Goal: Use online tool/utility: Use online tool/utility

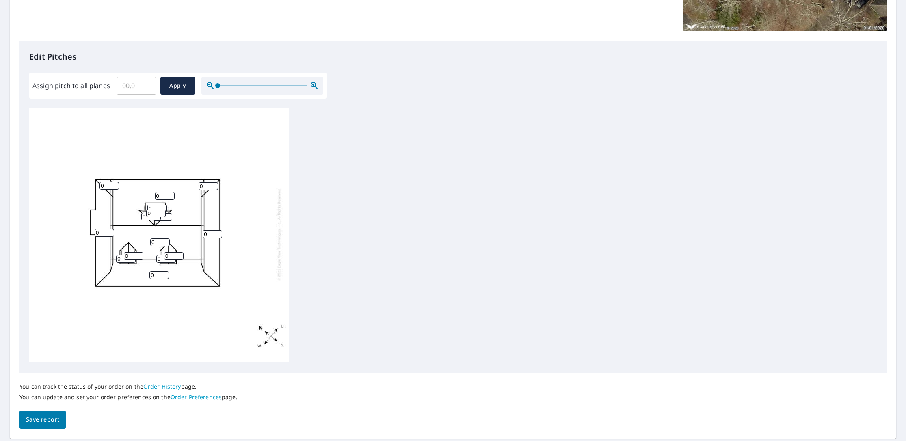
scroll to position [178, 0]
click at [147, 82] on input "0.1" at bounding box center [137, 84] width 40 height 23
click at [147, 82] on input "0.2" at bounding box center [137, 84] width 40 height 23
click at [147, 82] on input "0.3" at bounding box center [137, 84] width 40 height 23
click at [147, 82] on input "0.4" at bounding box center [137, 84] width 40 height 23
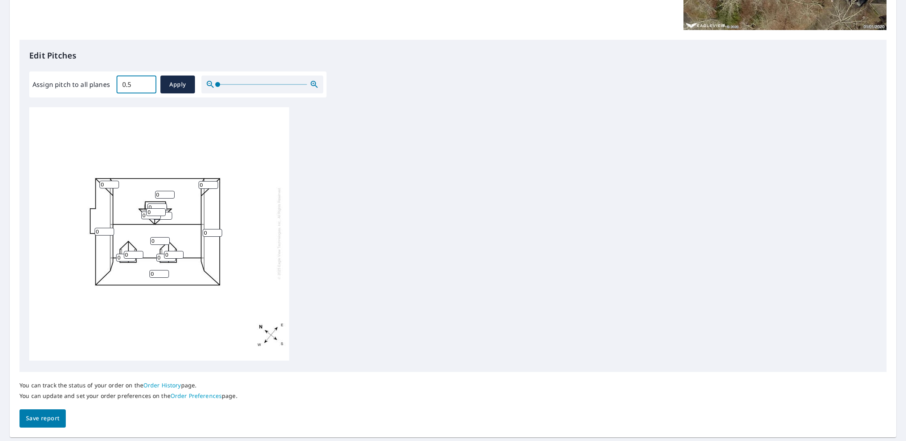
click at [147, 82] on input "0.5" at bounding box center [137, 84] width 40 height 23
click at [147, 82] on input "0.6" at bounding box center [137, 84] width 40 height 23
click at [147, 82] on input "0.7" at bounding box center [137, 84] width 40 height 23
click at [147, 82] on input "0.8" at bounding box center [137, 84] width 40 height 23
click at [147, 82] on input "0.9" at bounding box center [137, 84] width 40 height 23
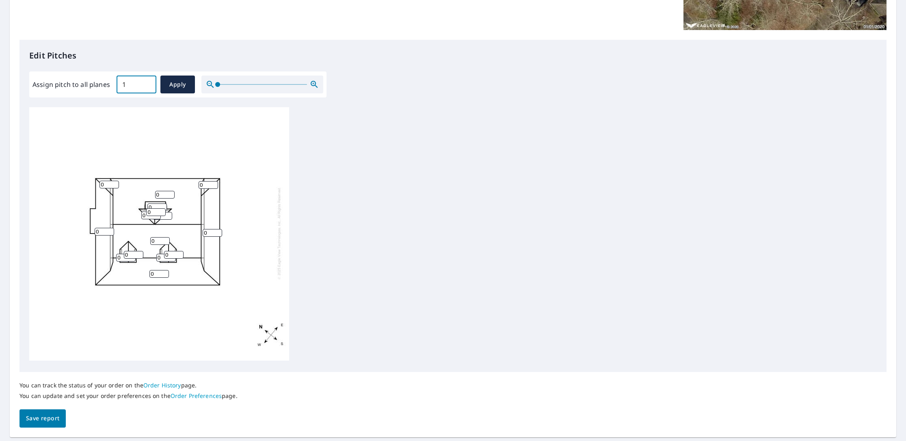
click at [147, 82] on input "1" at bounding box center [137, 84] width 40 height 23
click at [147, 82] on input "1.1" at bounding box center [137, 84] width 40 height 23
click at [147, 82] on input "1.2" at bounding box center [137, 84] width 40 height 23
drag, startPoint x: 132, startPoint y: 85, endPoint x: 121, endPoint y: 85, distance: 11.0
click at [121, 85] on input "1.2" at bounding box center [137, 84] width 40 height 23
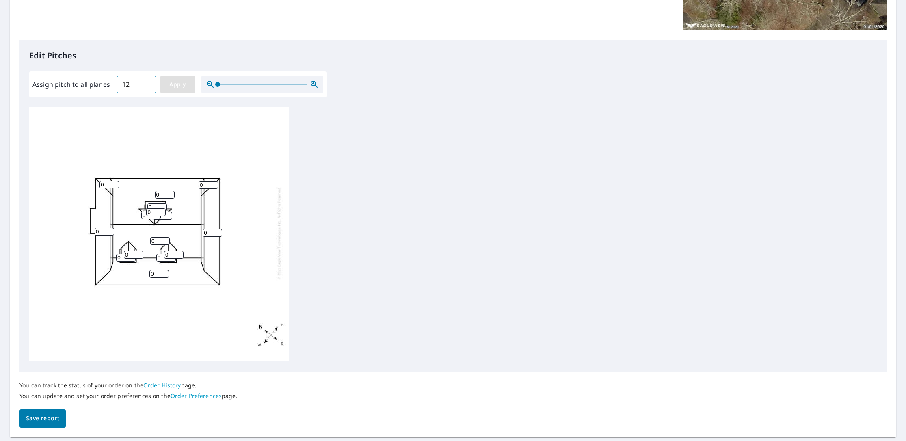
type input "12"
click at [174, 87] on span "Apply" at bounding box center [178, 85] width 22 height 10
type input "12"
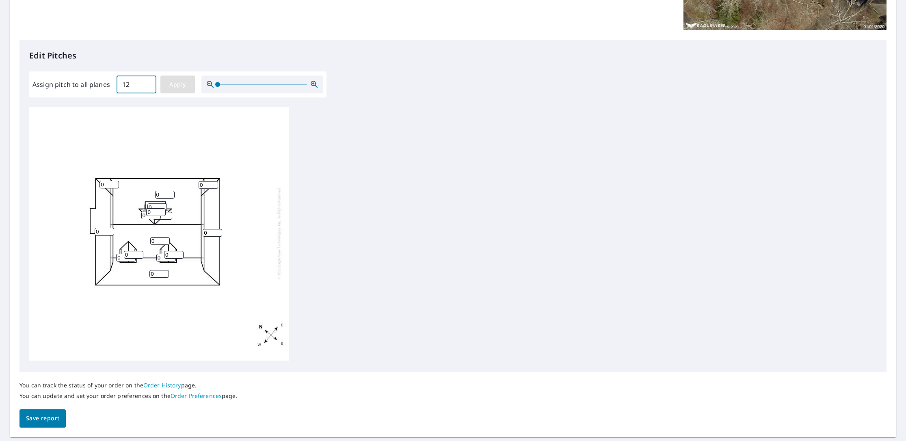
type input "12"
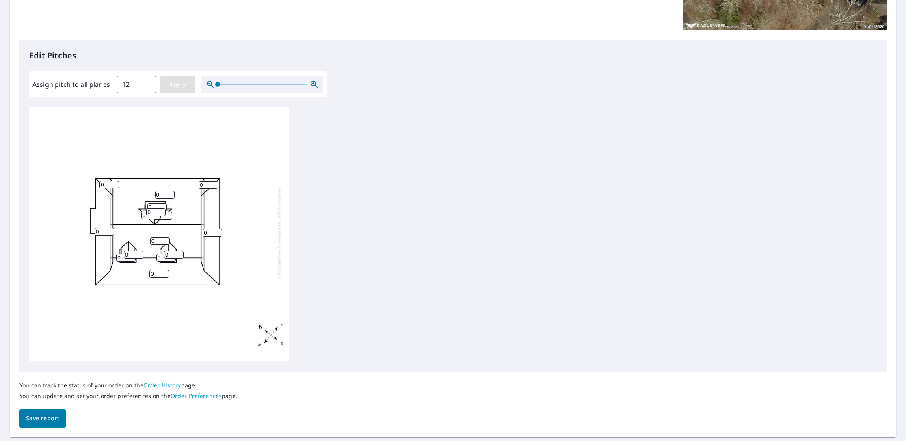
type input "12"
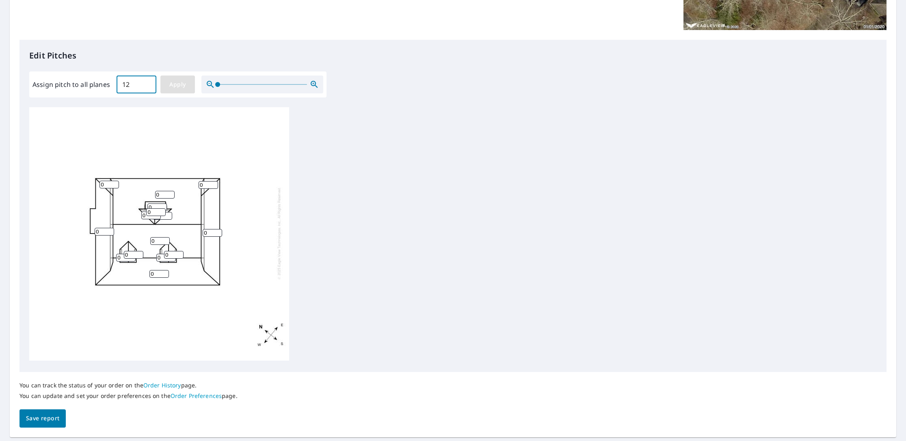
type input "12"
click at [215, 186] on input "11" at bounding box center [209, 185] width 20 height 8
click at [215, 186] on input "10" at bounding box center [209, 185] width 20 height 8
click at [215, 186] on input "9" at bounding box center [209, 185] width 20 height 8
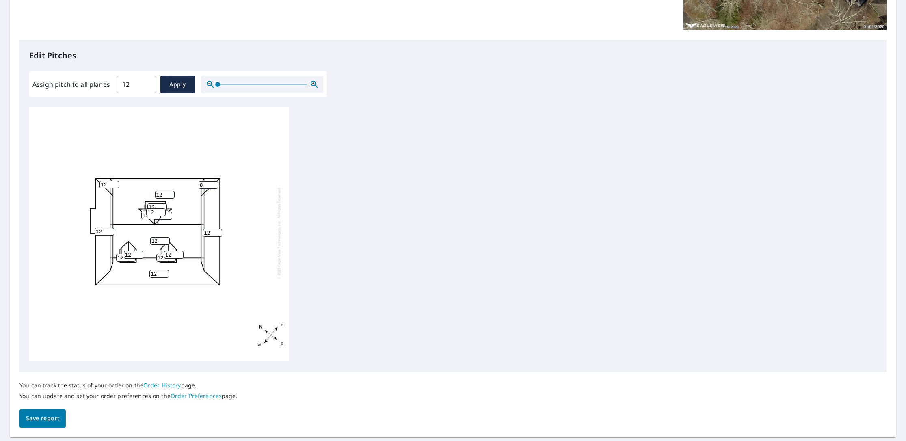
click at [215, 186] on input "8" at bounding box center [209, 185] width 20 height 8
click at [215, 186] on input "7" at bounding box center [209, 185] width 20 height 8
click at [215, 186] on input "6" at bounding box center [209, 185] width 20 height 8
type input "5"
click at [215, 186] on input "5" at bounding box center [209, 185] width 20 height 8
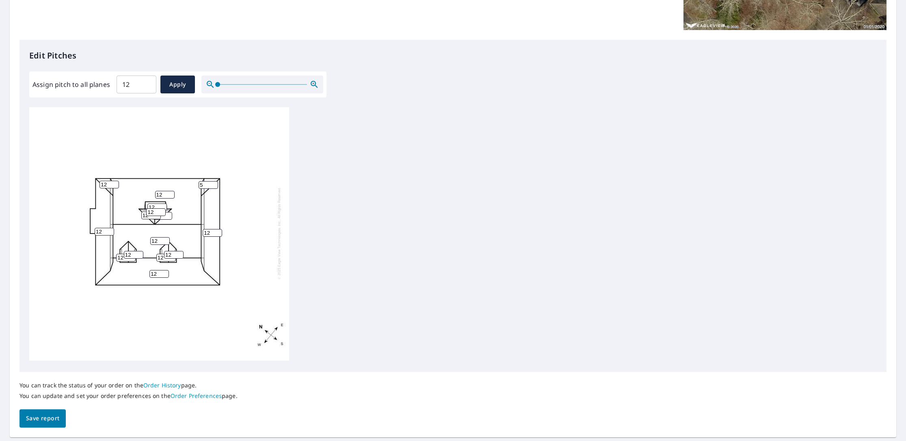
click at [212, 233] on input "12" at bounding box center [213, 233] width 20 height 8
click at [218, 234] on input "11" at bounding box center [213, 233] width 20 height 8
click at [218, 234] on input "10" at bounding box center [213, 233] width 20 height 8
click at [218, 234] on input "9" at bounding box center [213, 233] width 20 height 8
click at [218, 234] on input "8" at bounding box center [213, 233] width 20 height 8
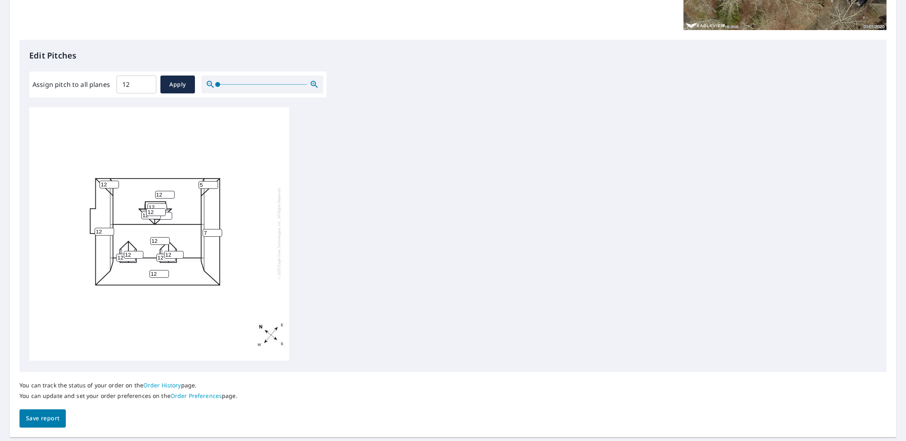
click at [218, 234] on input "7" at bounding box center [213, 233] width 20 height 8
click at [218, 234] on input "6" at bounding box center [213, 233] width 20 height 8
type input "5"
click at [218, 234] on input "5" at bounding box center [213, 233] width 20 height 8
click at [162, 273] on input "13" at bounding box center [160, 274] width 20 height 8
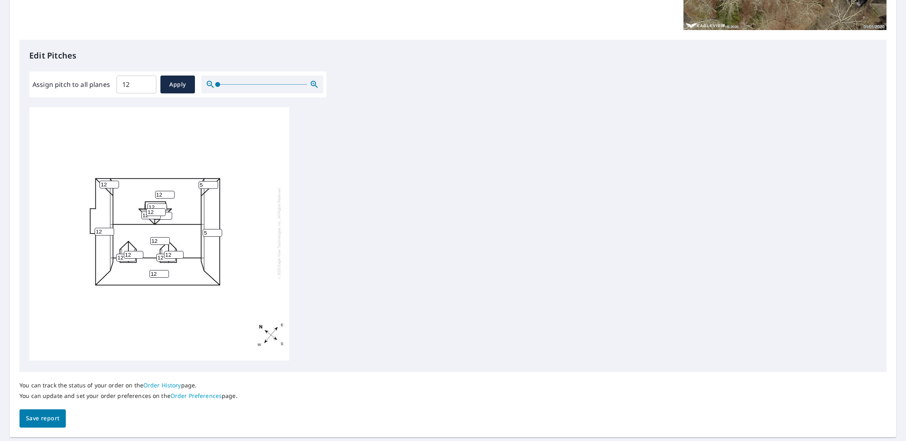
click at [163, 275] on input "12" at bounding box center [160, 274] width 20 height 8
click at [163, 275] on input "11" at bounding box center [160, 274] width 20 height 8
click at [163, 275] on input "10" at bounding box center [160, 274] width 20 height 8
click at [163, 275] on input "9" at bounding box center [160, 274] width 20 height 8
click at [163, 275] on input "8" at bounding box center [160, 274] width 20 height 8
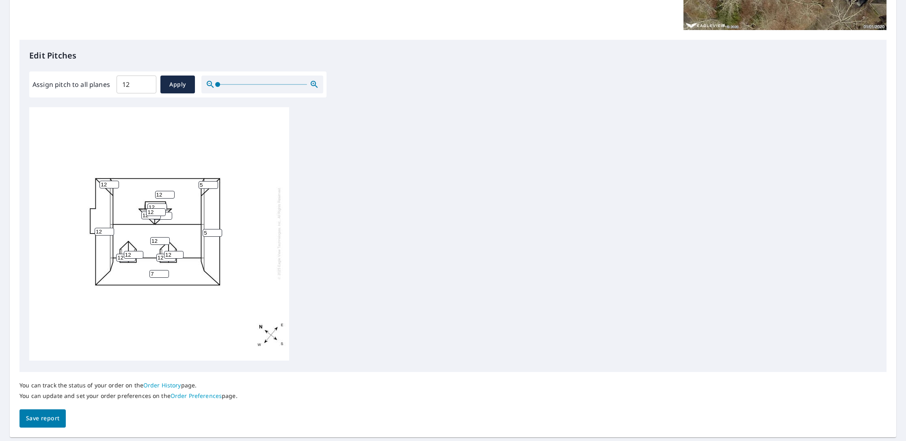
click at [163, 275] on input "7" at bounding box center [160, 274] width 20 height 8
click at [163, 275] on input "6" at bounding box center [160, 274] width 20 height 8
type input "5"
click at [163, 275] on input "5" at bounding box center [160, 274] width 20 height 8
click at [109, 233] on input "11" at bounding box center [105, 232] width 20 height 8
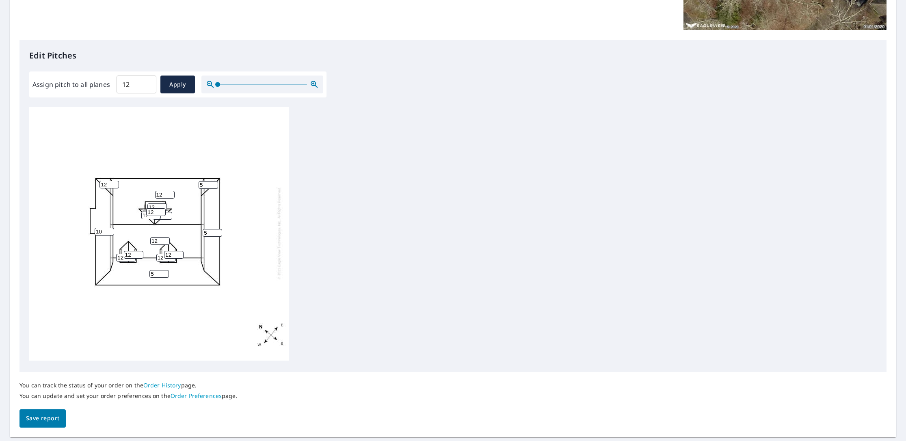
click at [109, 233] on input "10" at bounding box center [105, 232] width 20 height 8
click at [109, 233] on input "9" at bounding box center [105, 232] width 20 height 8
click at [109, 233] on input "8" at bounding box center [105, 232] width 20 height 8
click at [109, 233] on input "7" at bounding box center [105, 232] width 20 height 8
click at [109, 233] on input "6" at bounding box center [105, 232] width 20 height 8
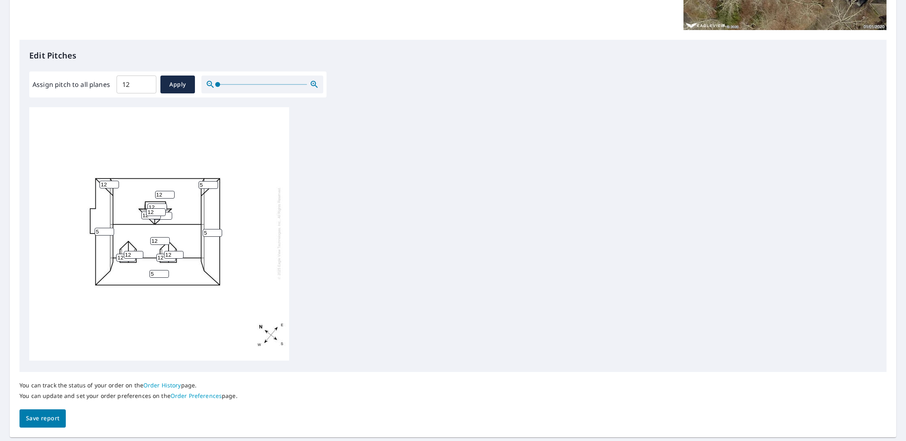
type input "5"
click at [109, 233] on input "5" at bounding box center [105, 232] width 20 height 8
click at [114, 186] on input "11" at bounding box center [110, 185] width 20 height 8
click at [114, 186] on input "10" at bounding box center [110, 185] width 20 height 8
click at [114, 186] on input "9" at bounding box center [110, 185] width 20 height 8
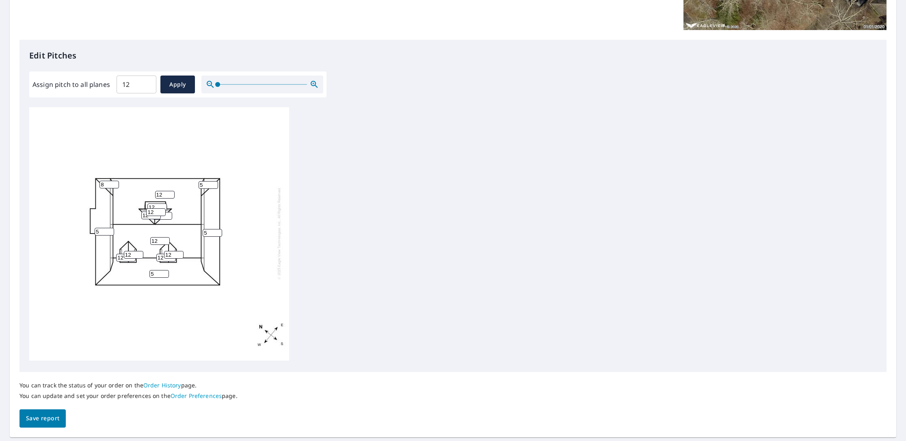
click at [114, 186] on input "8" at bounding box center [110, 185] width 20 height 8
click at [114, 186] on input "7" at bounding box center [110, 185] width 20 height 8
click at [114, 186] on input "6" at bounding box center [110, 185] width 20 height 8
type input "5"
click at [114, 186] on input "5" at bounding box center [110, 185] width 20 height 8
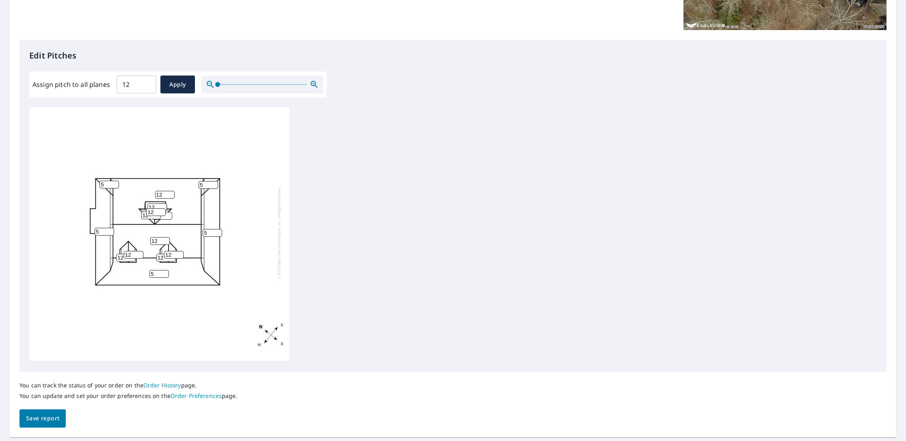
scroll to position [202, 0]
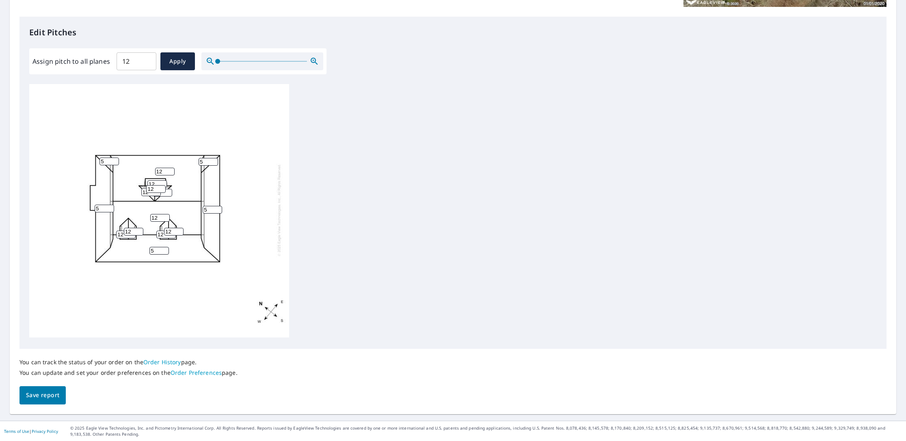
click at [241, 256] on div "12 12 5 5 5 12 5 12 12 5 12 12 12 12 12" at bounding box center [159, 209] width 260 height 255
click at [52, 396] on span "Save report" at bounding box center [42, 395] width 33 height 10
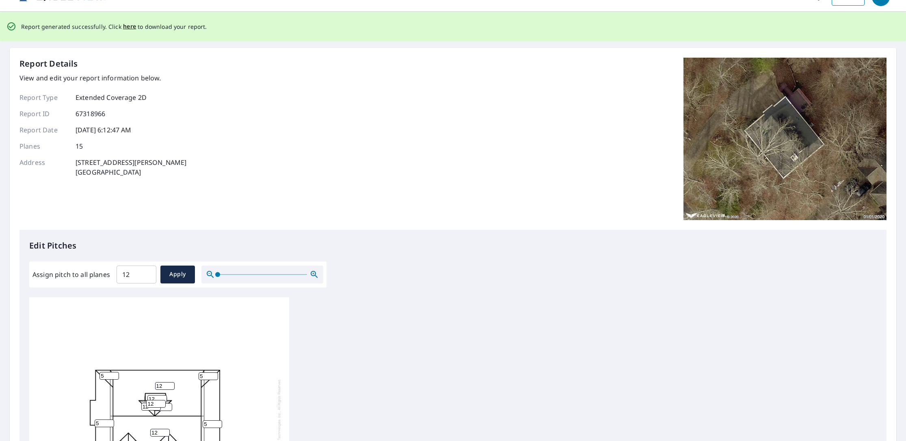
scroll to position [0, 0]
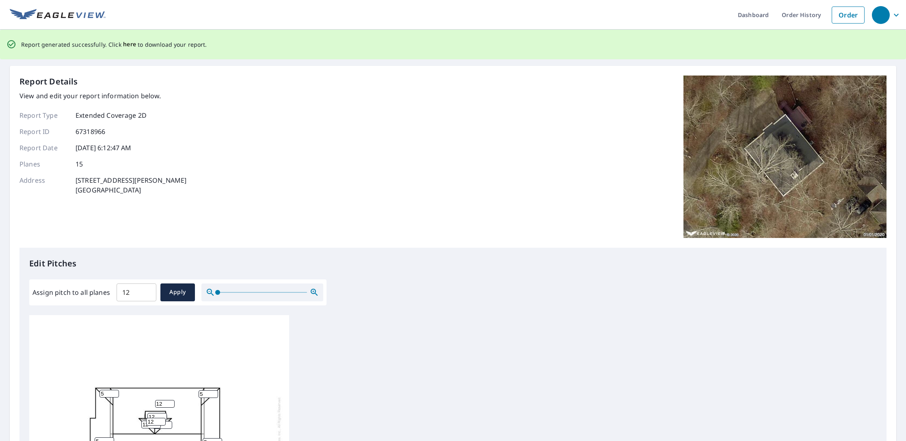
click at [128, 45] on span "here" at bounding box center [129, 44] width 13 height 10
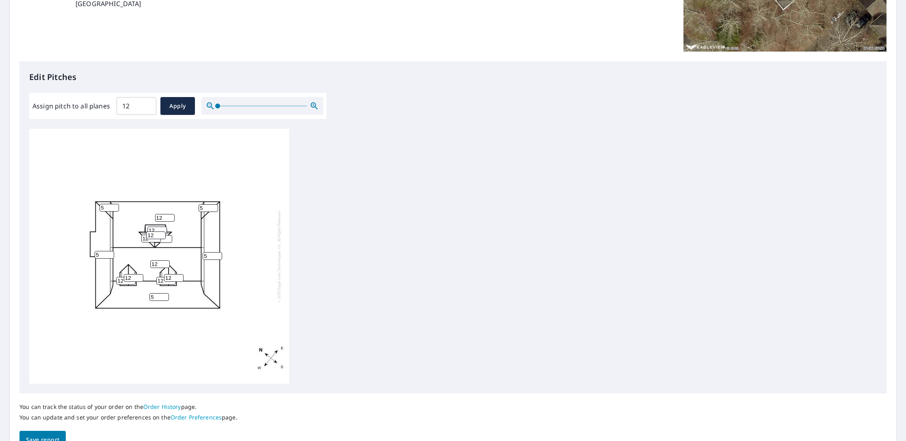
scroll to position [202, 0]
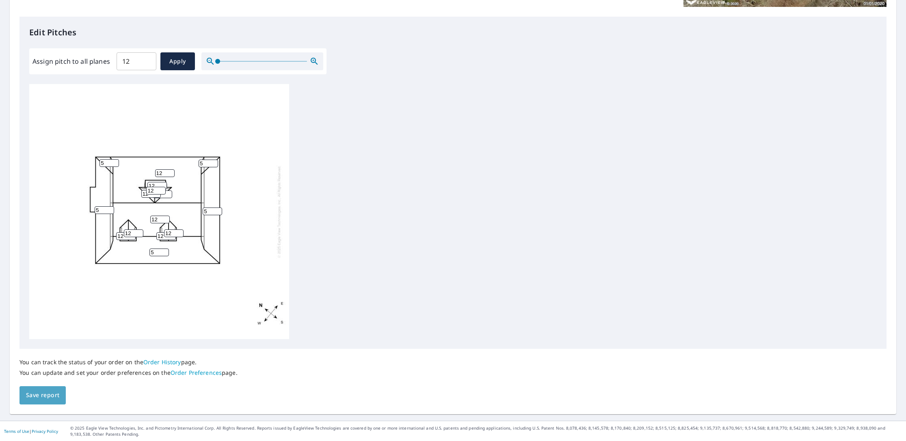
click at [54, 398] on span "Save report" at bounding box center [42, 395] width 33 height 10
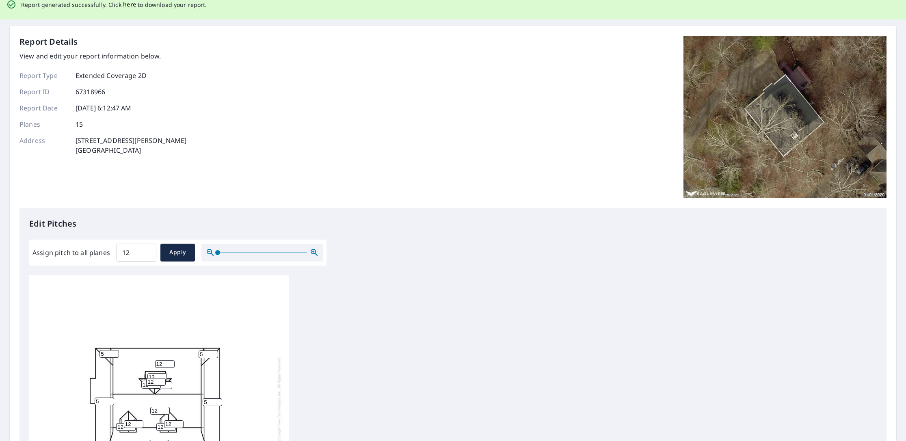
scroll to position [0, 0]
